Goal: Complete application form

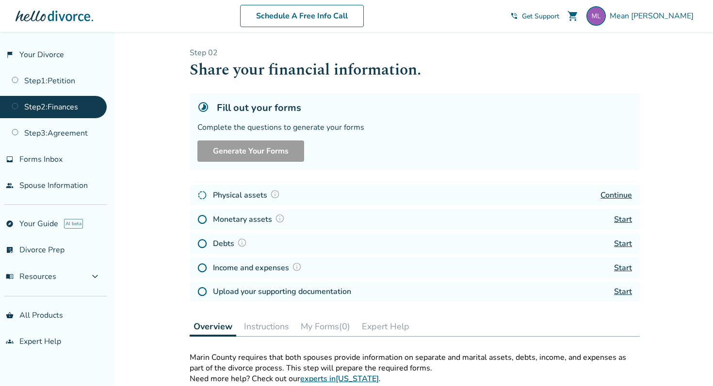
click at [270, 196] on img at bounding box center [275, 195] width 10 height 10
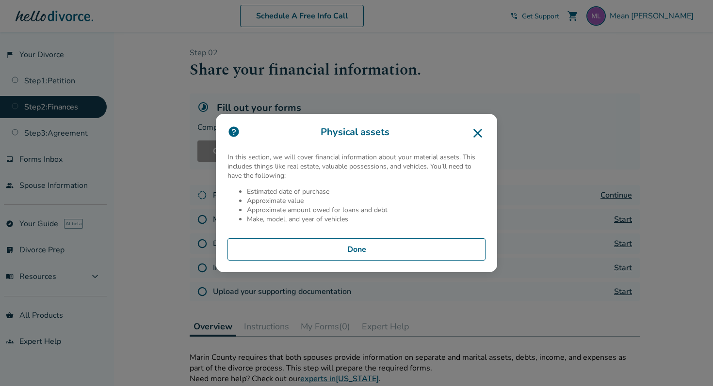
click at [474, 138] on icon at bounding box center [478, 134] width 16 height 16
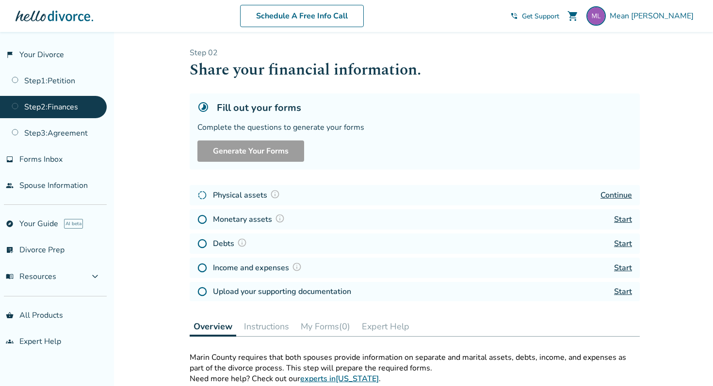
click at [624, 193] on link "Continue" at bounding box center [616, 195] width 32 height 11
click at [596, 196] on div "Physical assets Continue" at bounding box center [415, 195] width 450 height 20
click at [248, 192] on h4 "Physical assets" at bounding box center [248, 195] width 70 height 13
click at [608, 194] on link "Continue" at bounding box center [616, 195] width 32 height 11
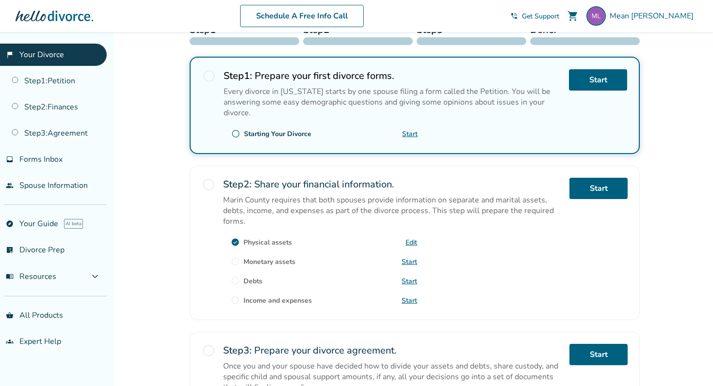
scroll to position [165, 0]
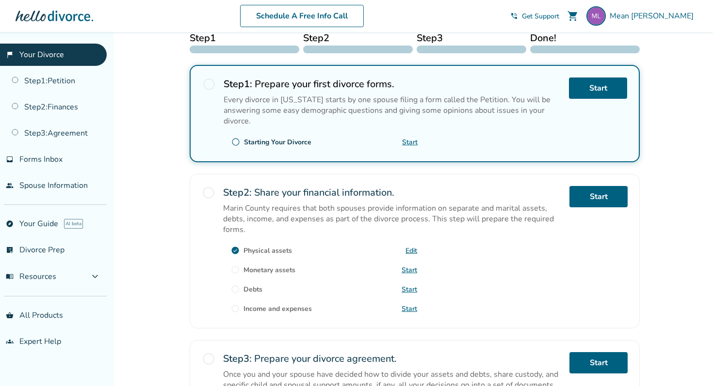
click at [407, 266] on link "Start" at bounding box center [409, 270] width 16 height 9
